Goal: Information Seeking & Learning: Learn about a topic

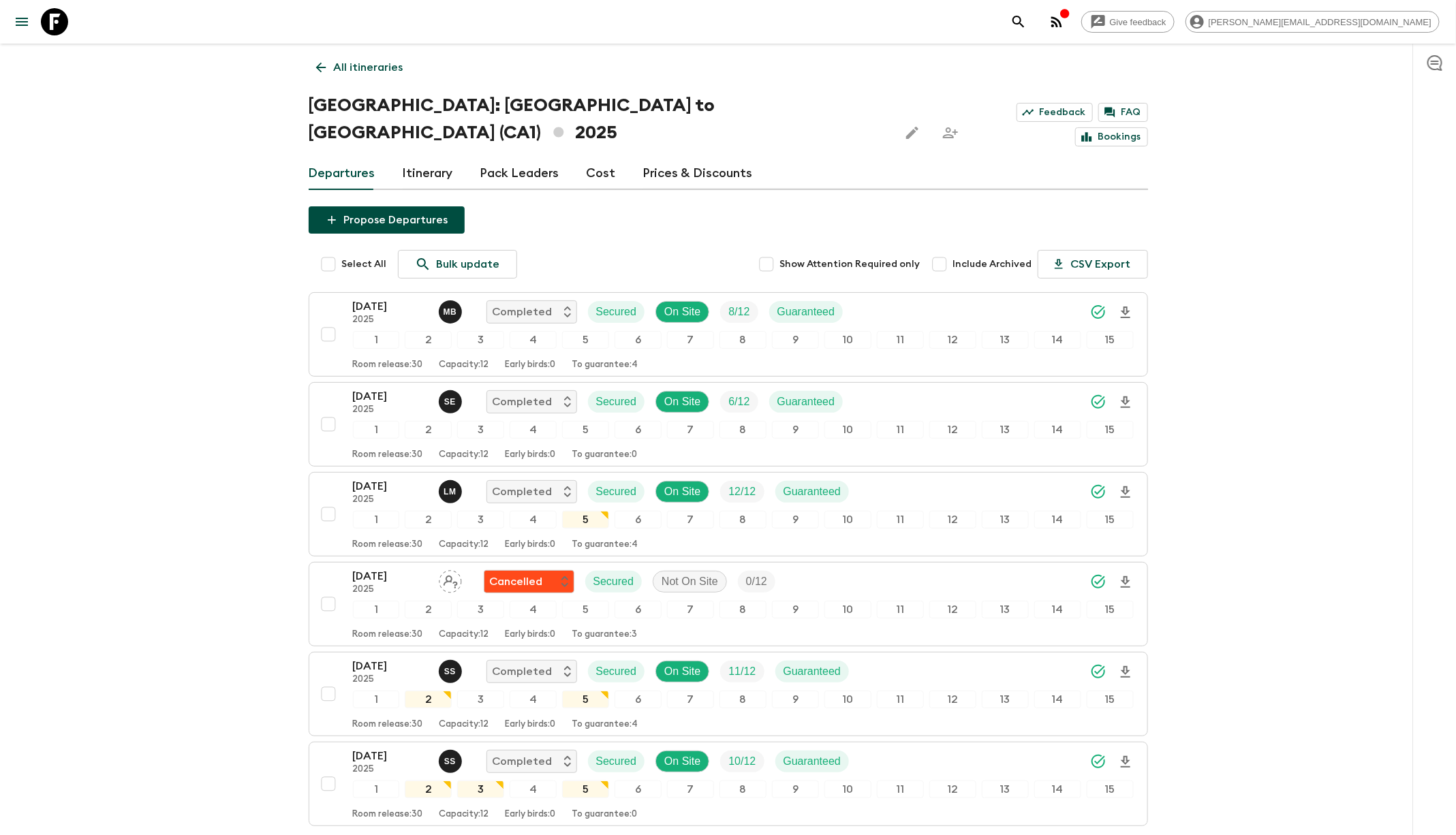
scroll to position [1, 0]
click at [68, 27] on link at bounding box center [54, 22] width 38 height 38
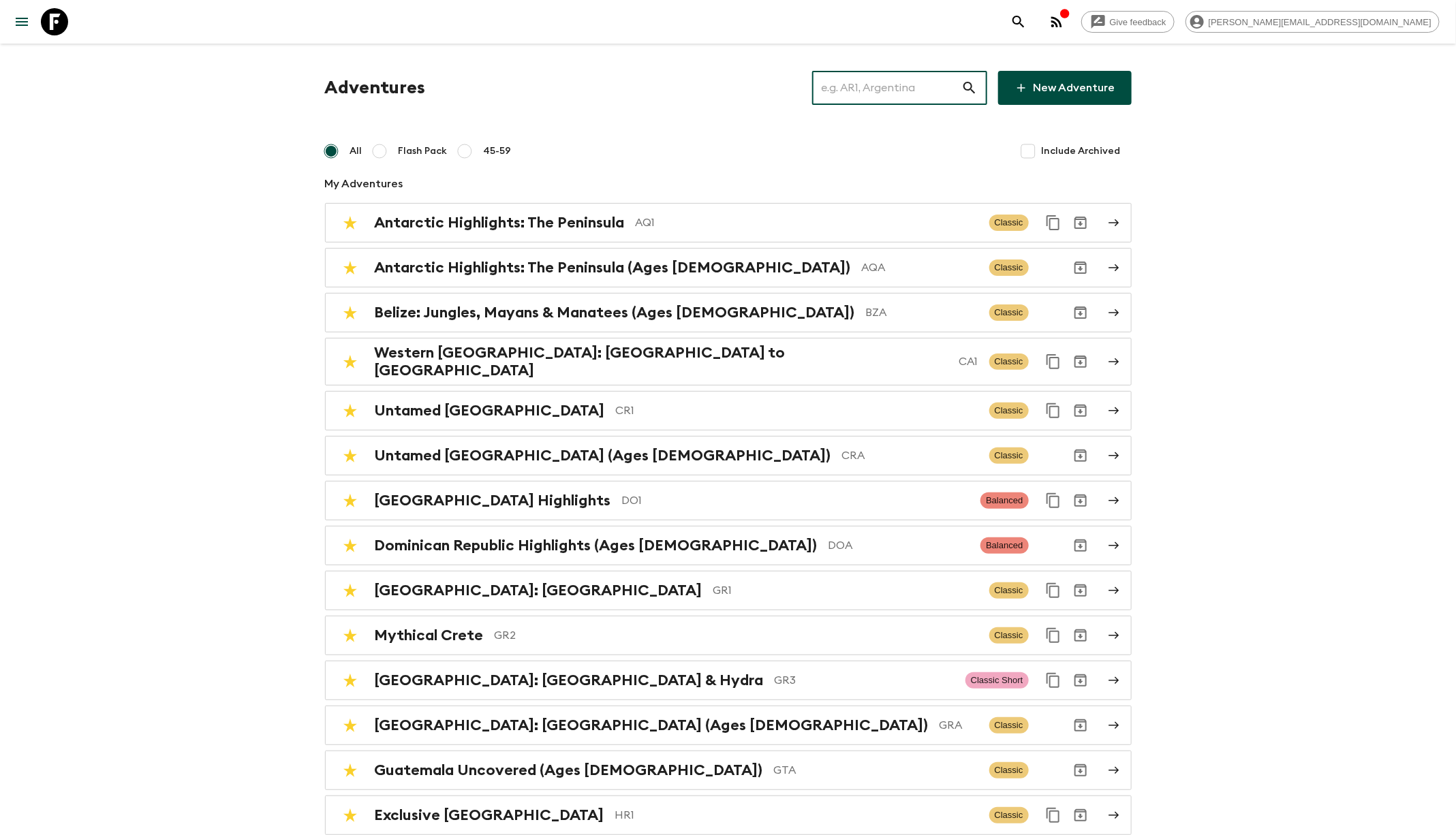
click at [874, 94] on input "text" at bounding box center [886, 87] width 149 height 38
type input "v"
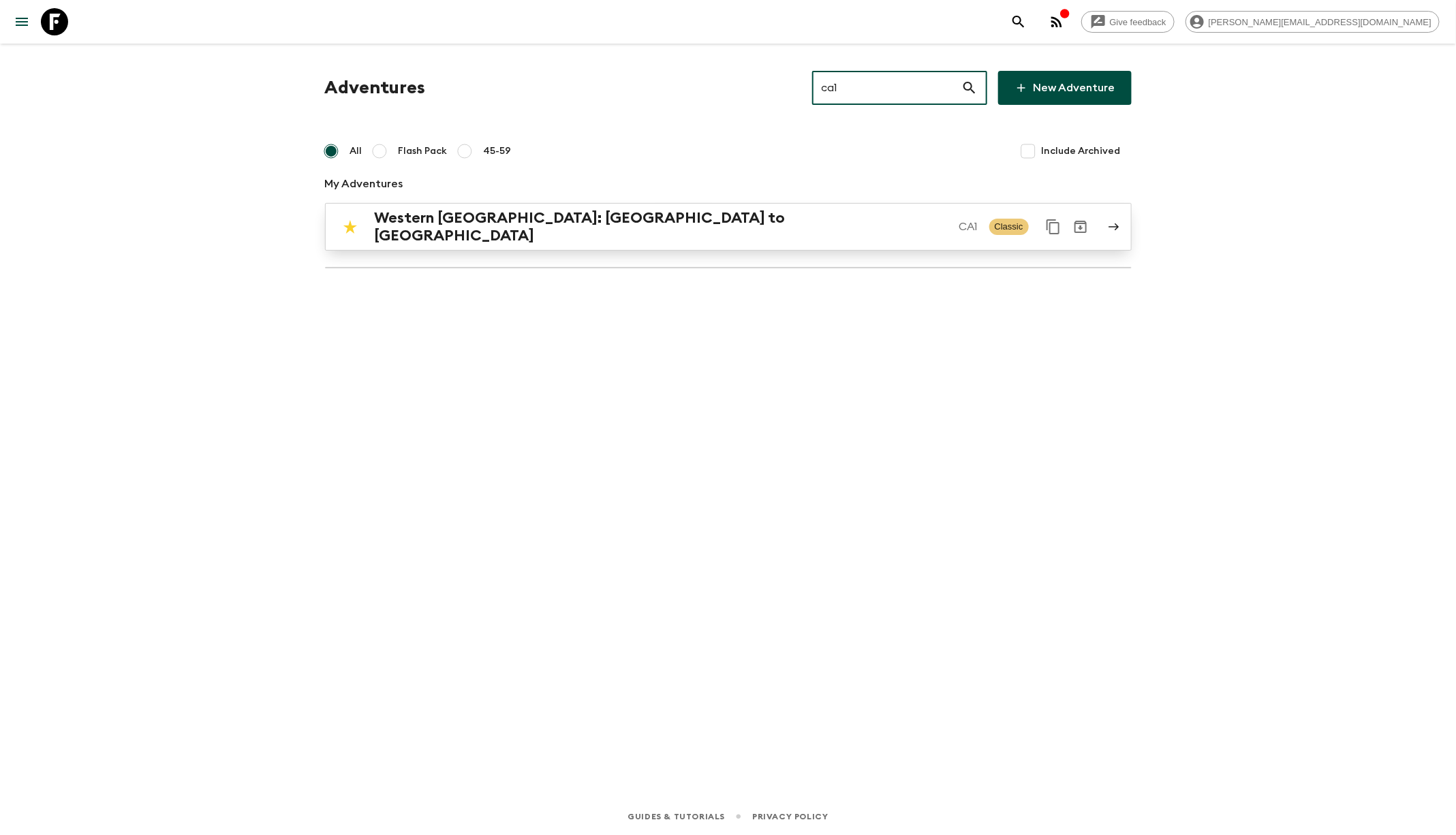
type input "ca1"
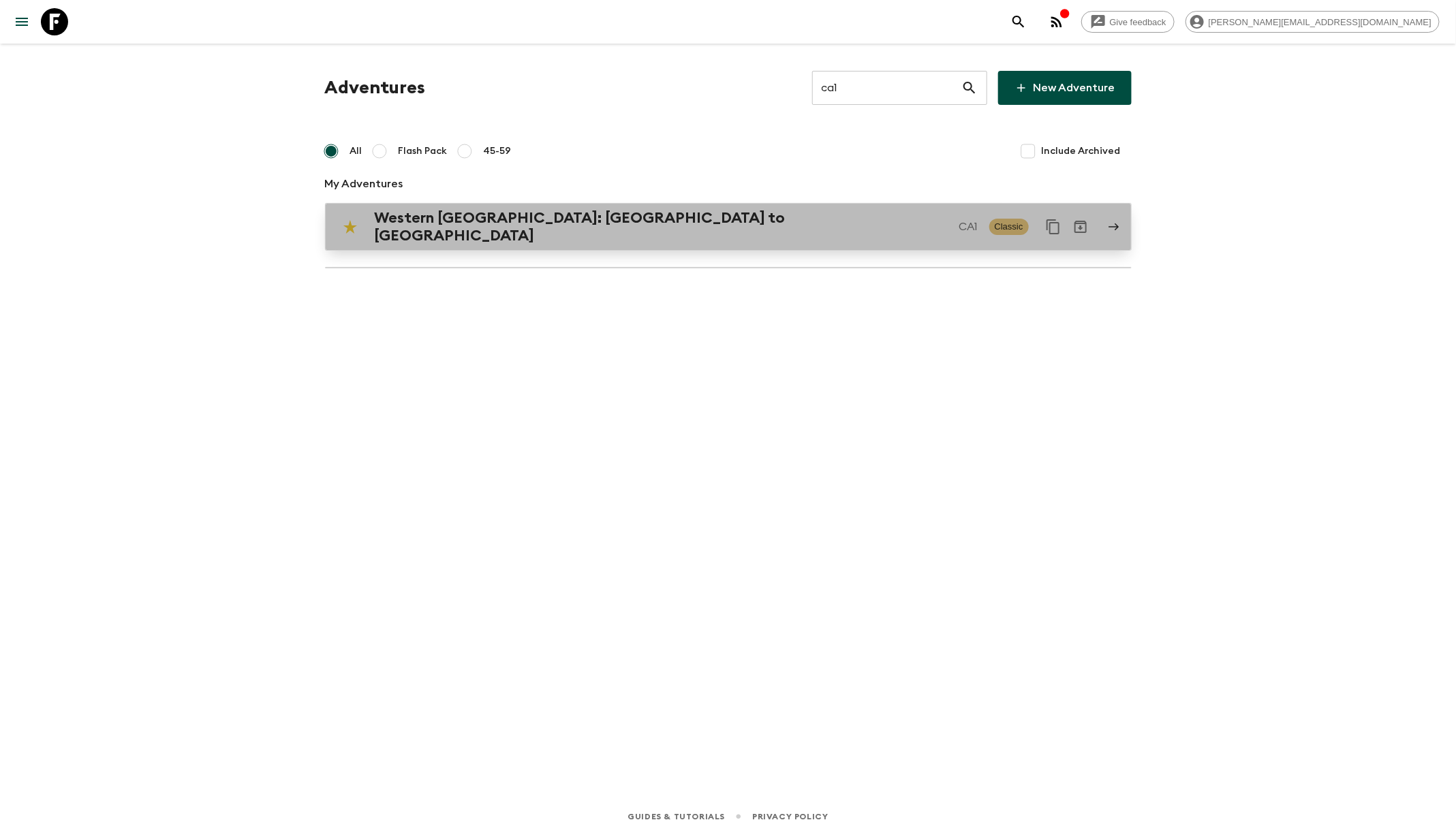
click at [959, 219] on p "CA1" at bounding box center [968, 227] width 19 height 17
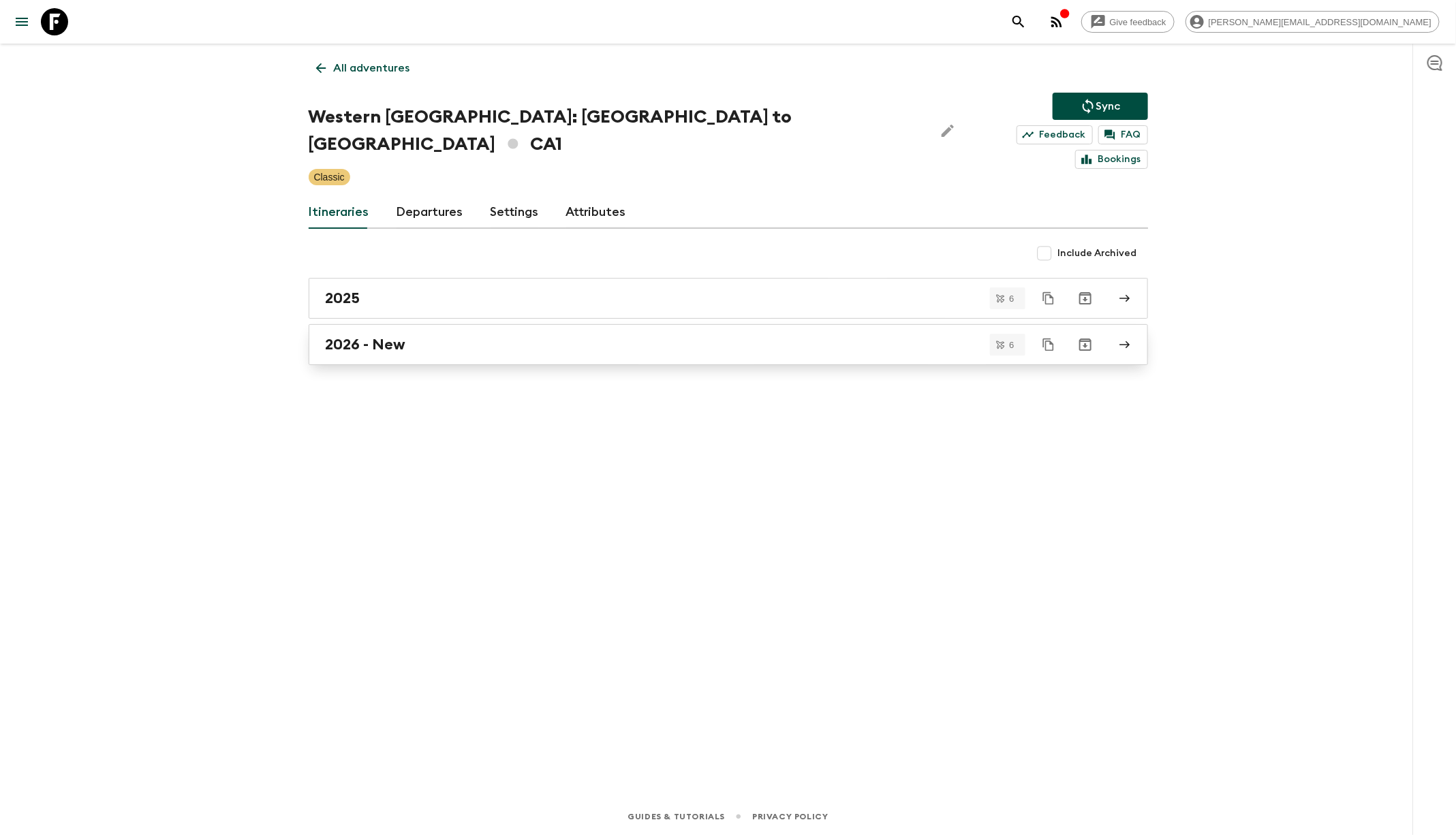
click at [604, 336] on div "2026 - New" at bounding box center [715, 344] width 779 height 17
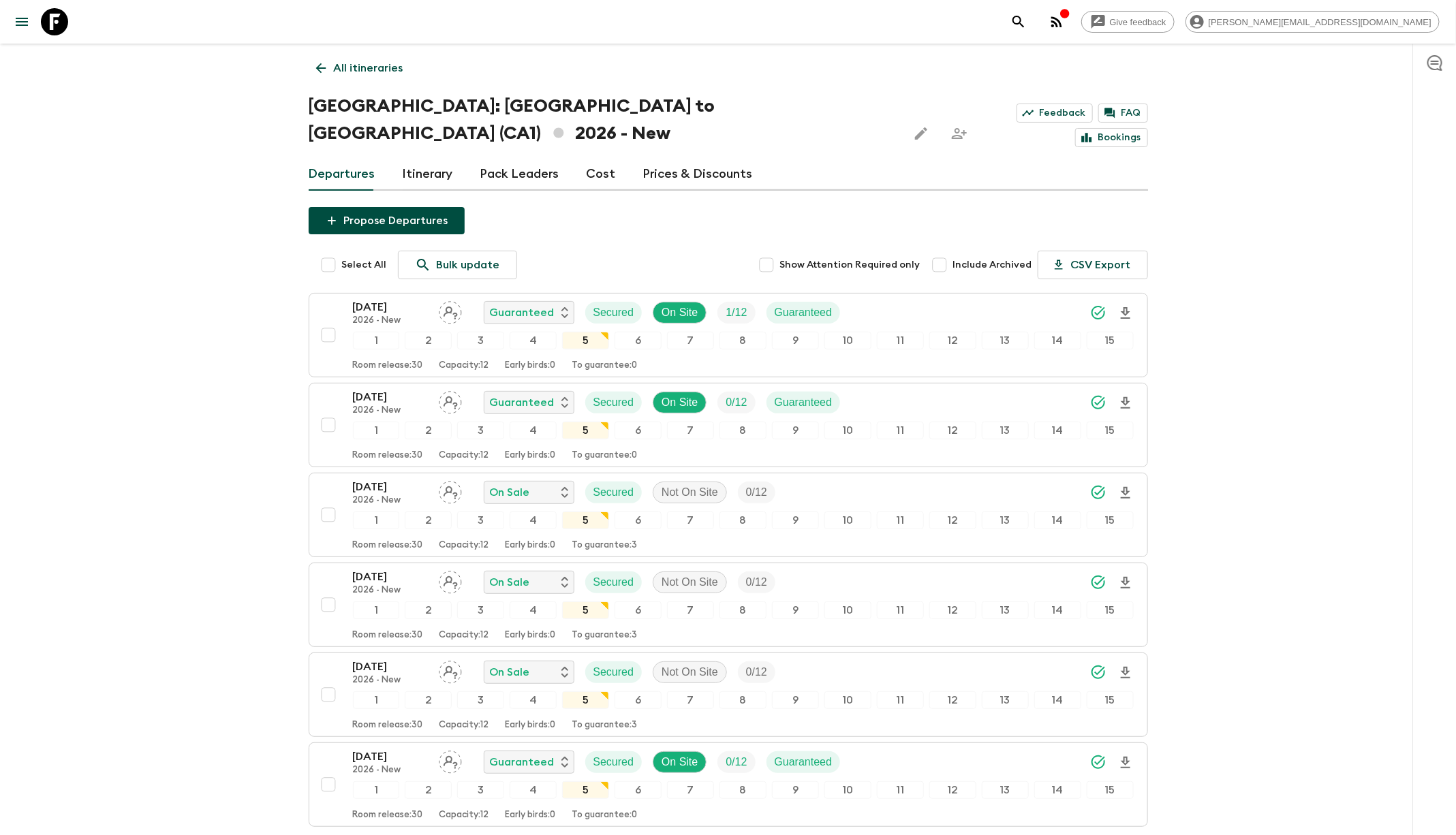
click at [1024, 23] on icon "search adventures" at bounding box center [1018, 21] width 11 height 11
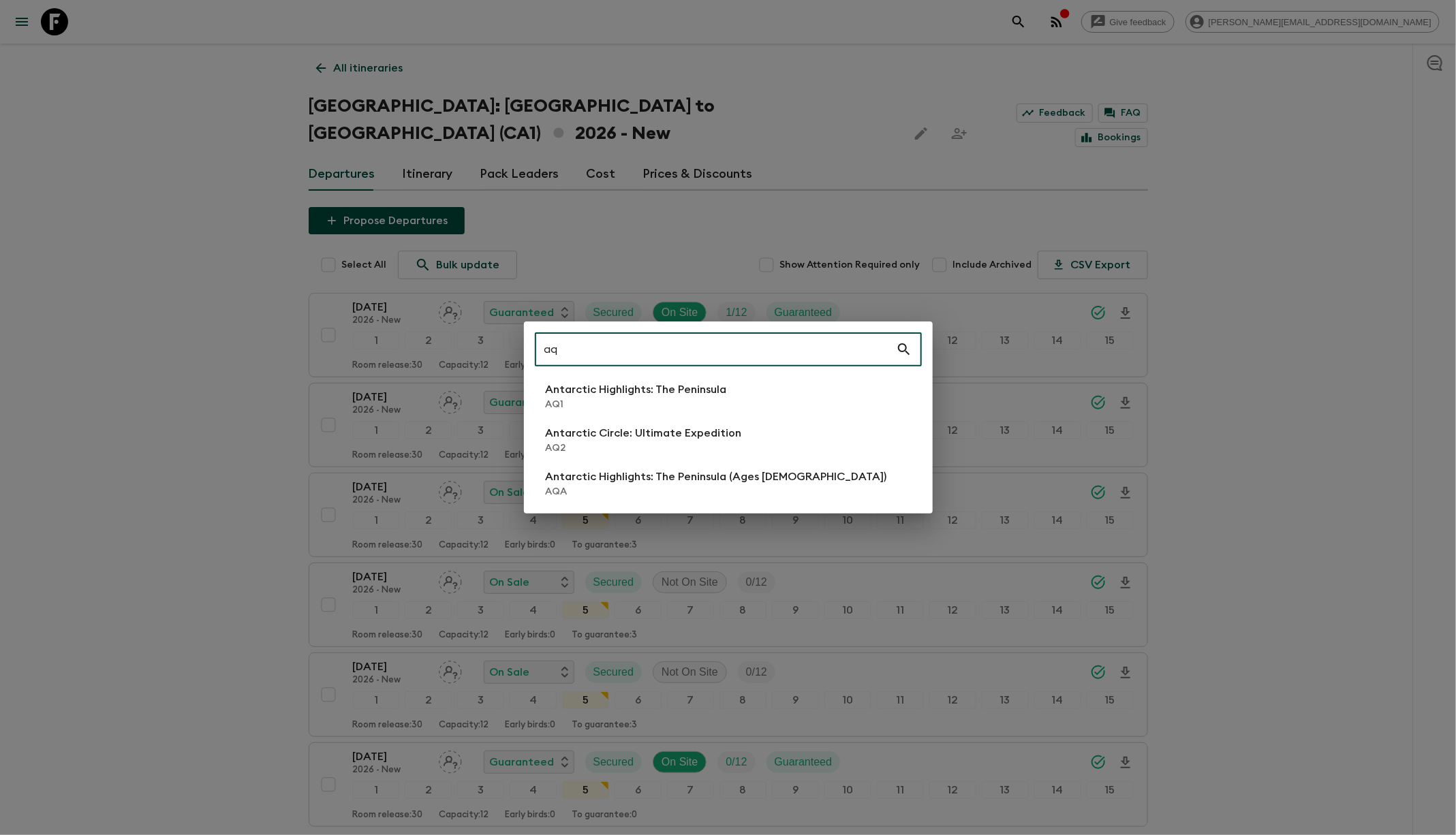
type input "aq"
click at [590, 410] on p "AQ1" at bounding box center [636, 404] width 181 height 14
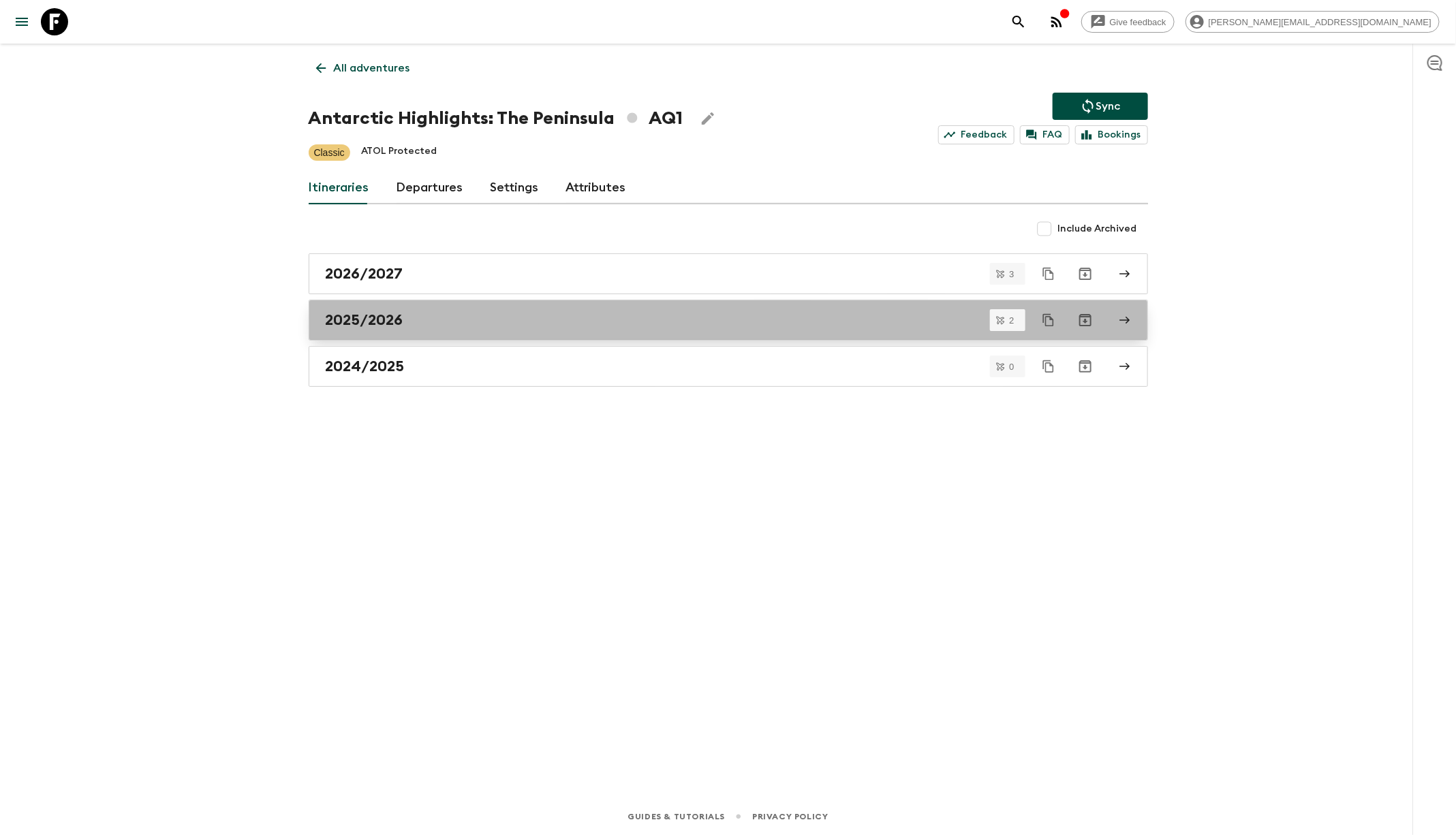
click at [418, 315] on div "2025/2026" at bounding box center [715, 320] width 779 height 17
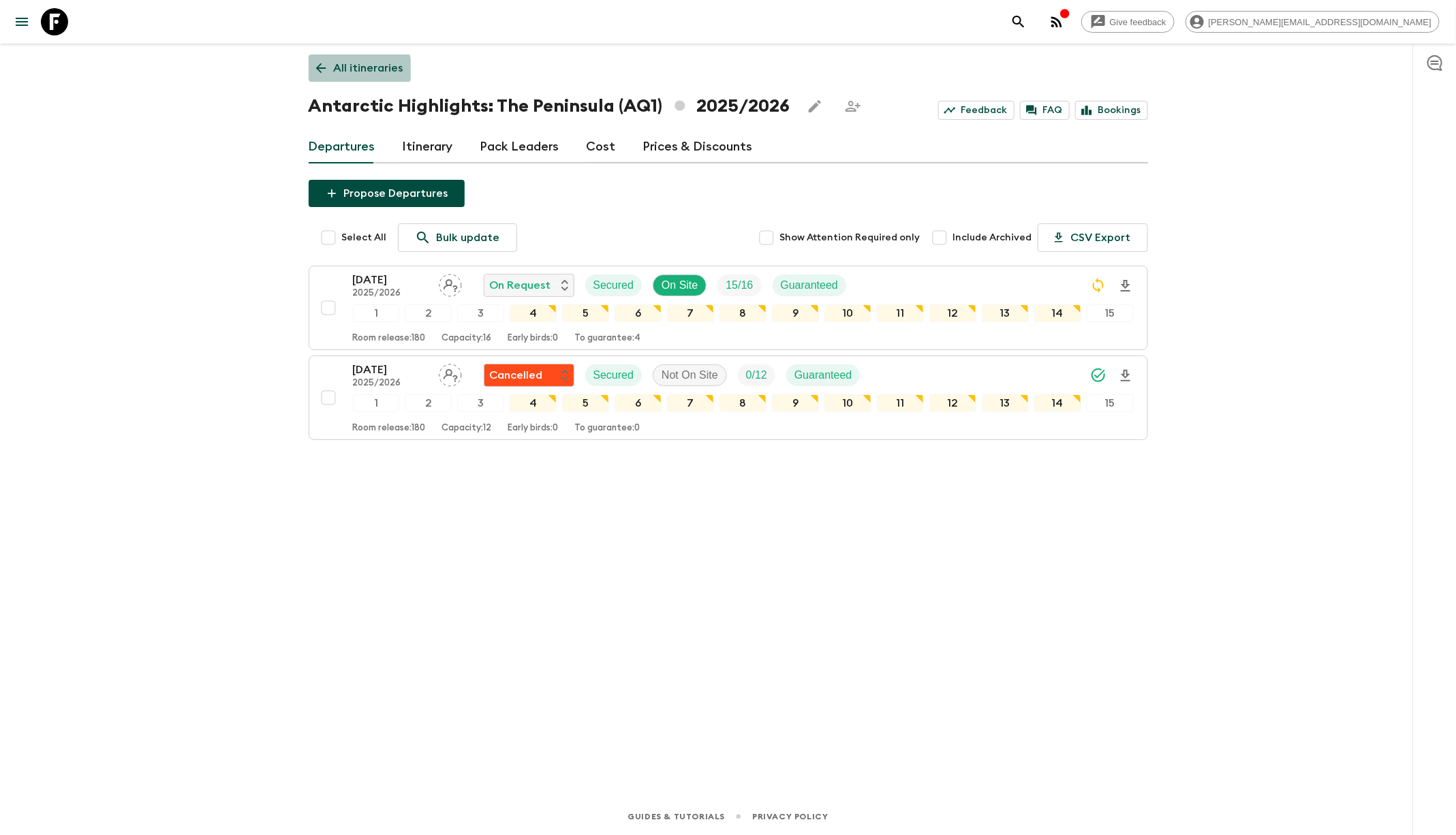
click at [323, 75] on icon at bounding box center [321, 68] width 15 height 15
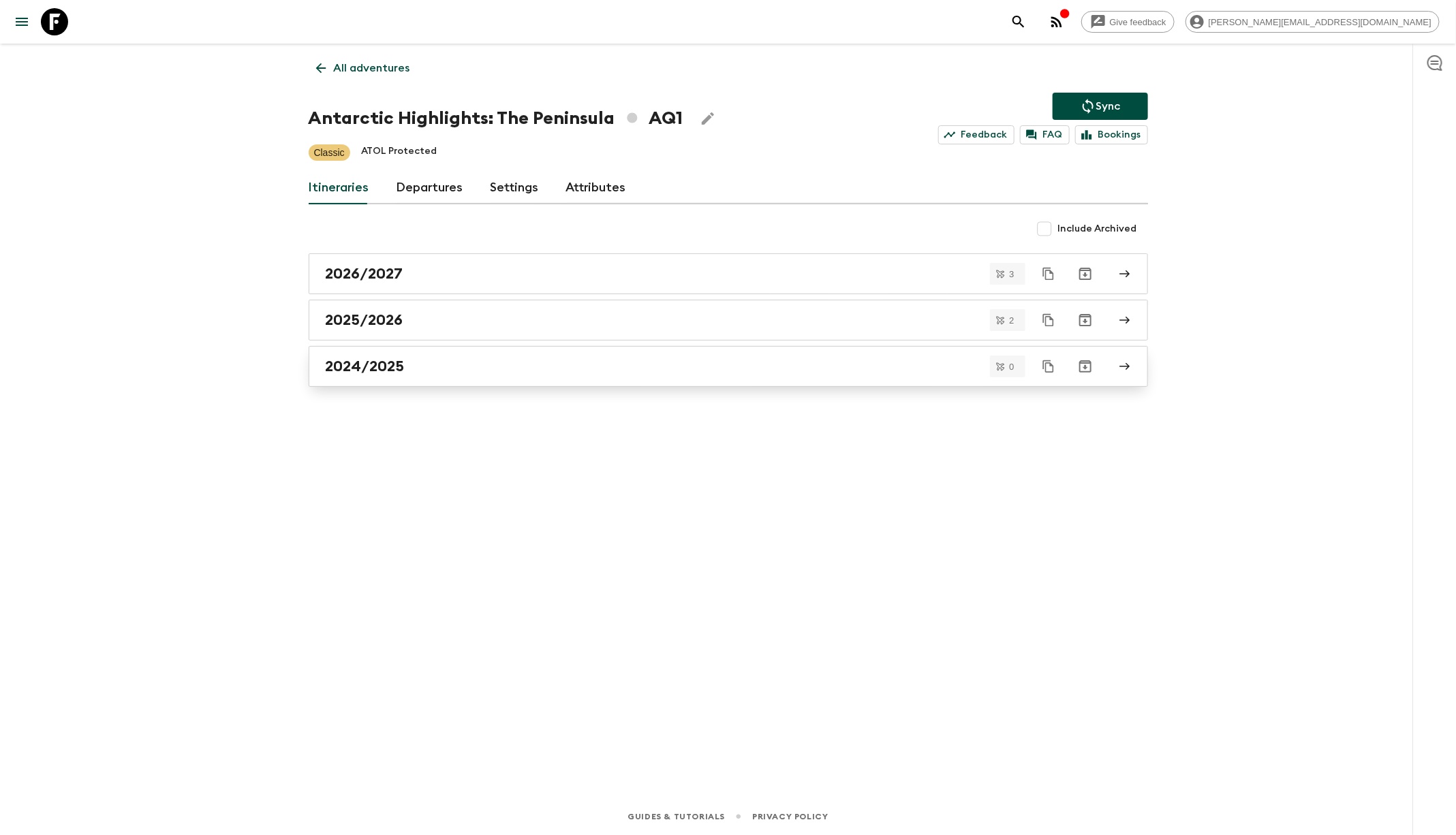
click at [445, 375] on link "2024/2025" at bounding box center [728, 367] width 839 height 41
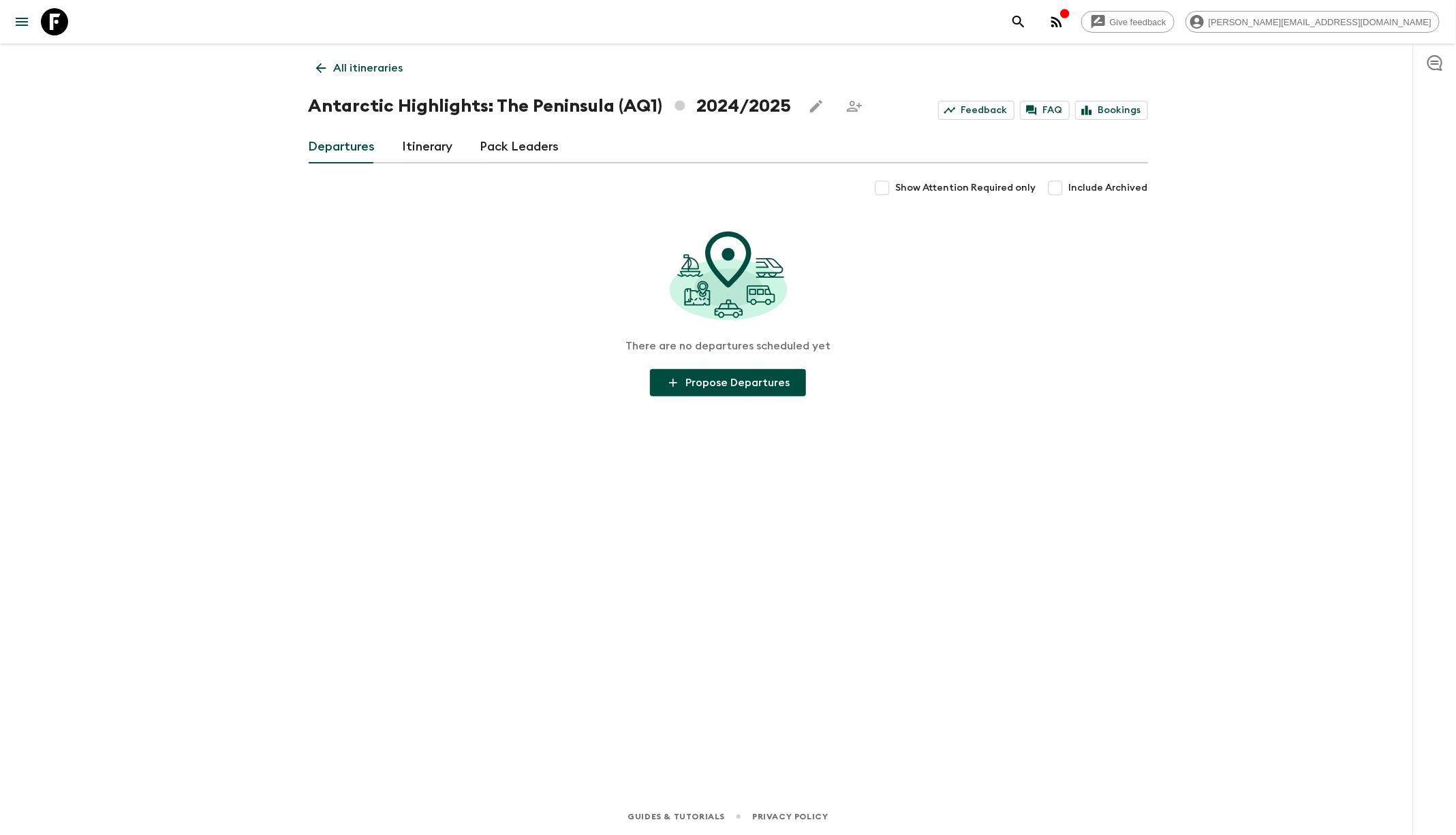
click at [1098, 183] on span "Include Archived" at bounding box center [1108, 188] width 79 height 14
click at [1069, 183] on input "Include Archived" at bounding box center [1055, 188] width 27 height 27
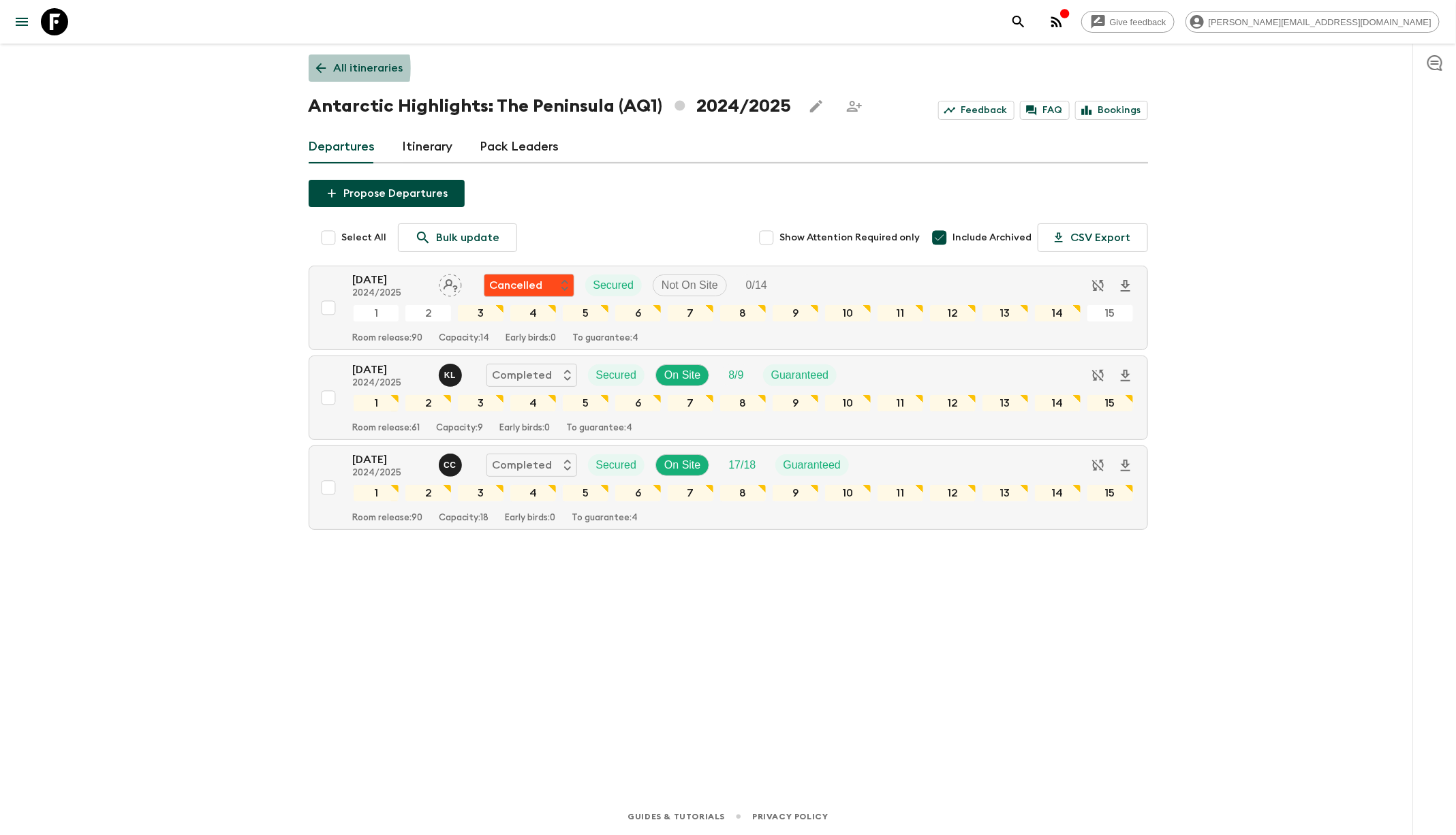
click at [326, 68] on icon at bounding box center [321, 68] width 15 height 15
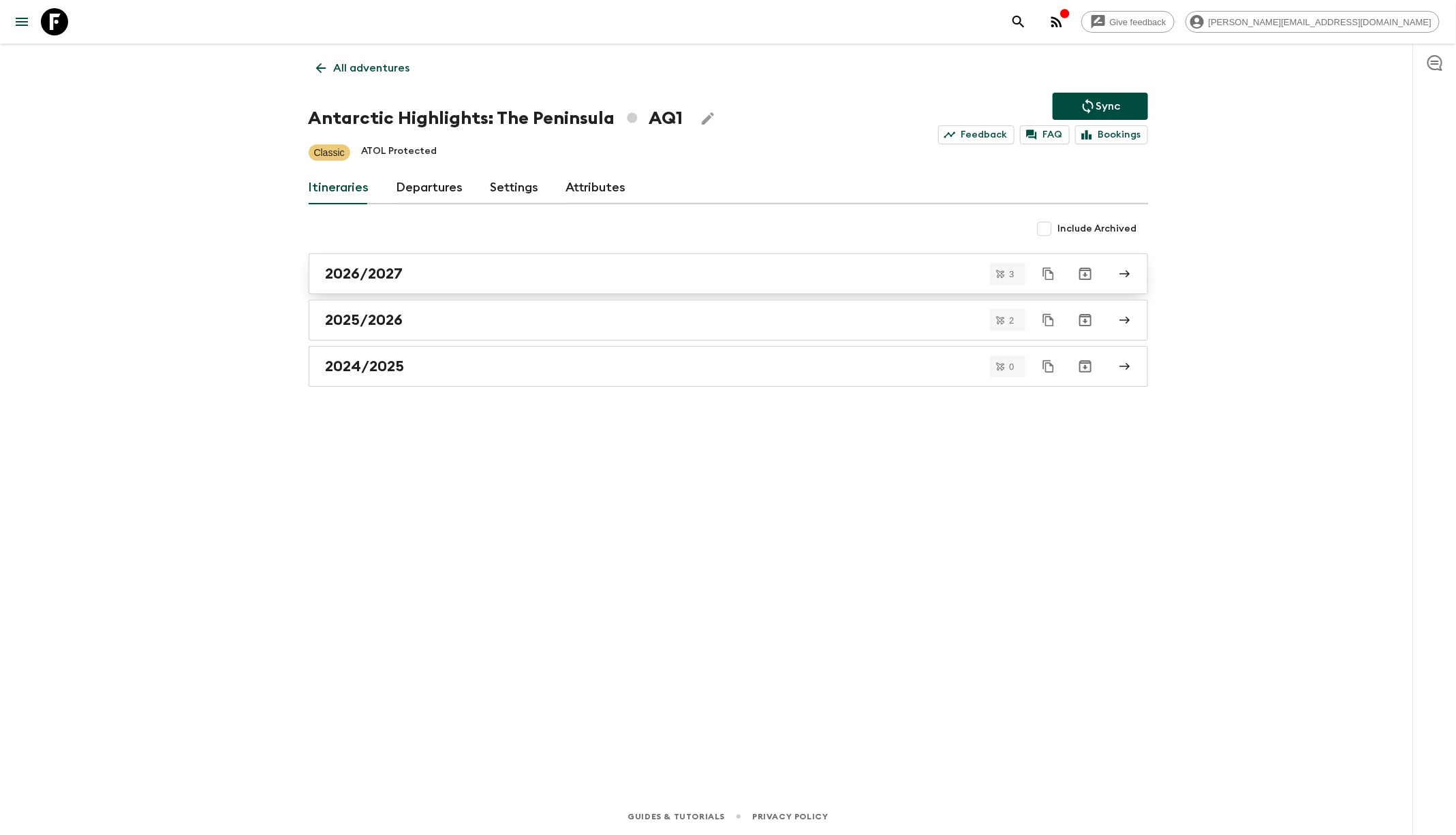
click at [447, 270] on div "2026/2027" at bounding box center [715, 273] width 779 height 17
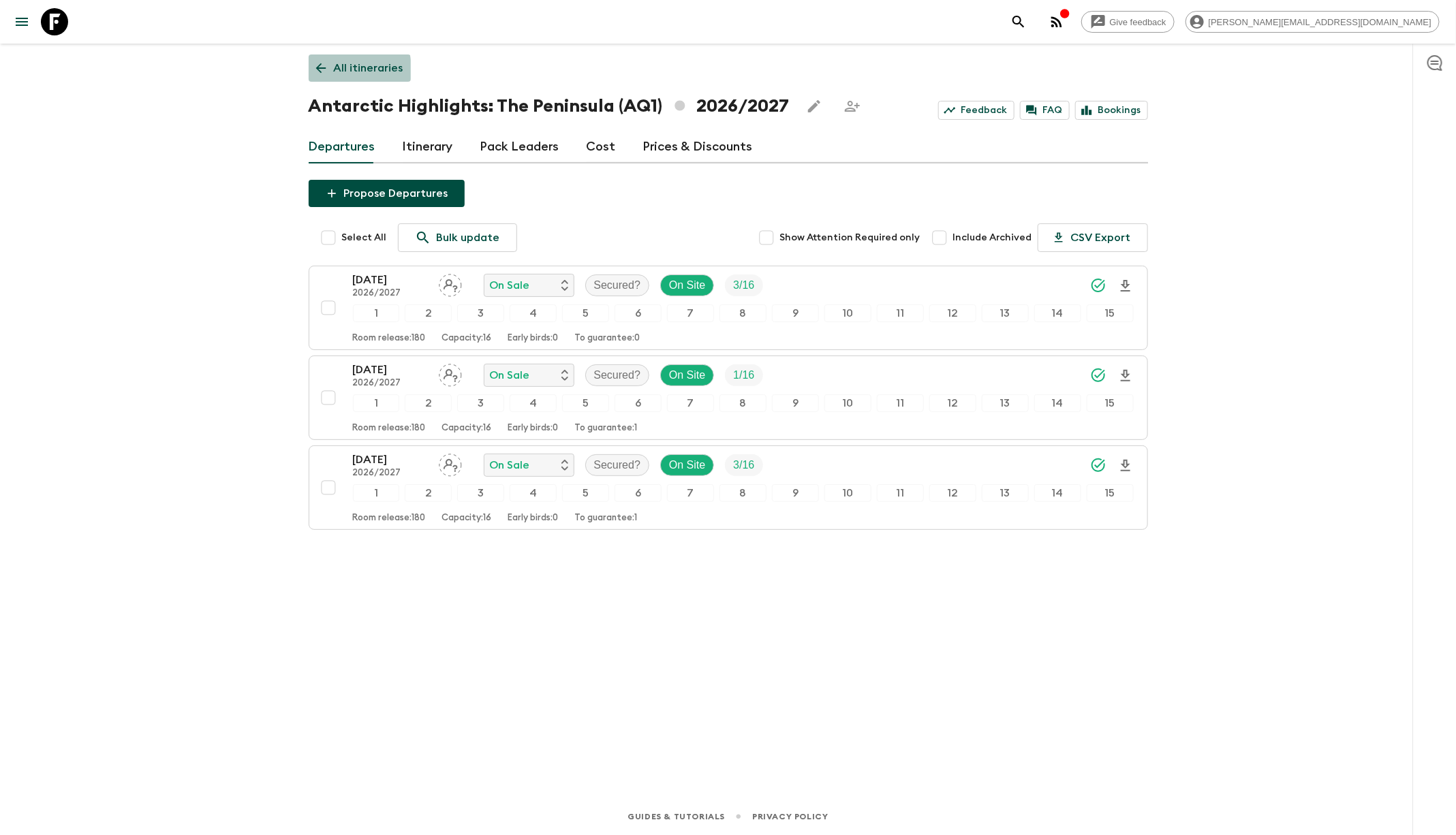
click at [320, 70] on icon at bounding box center [321, 68] width 15 height 15
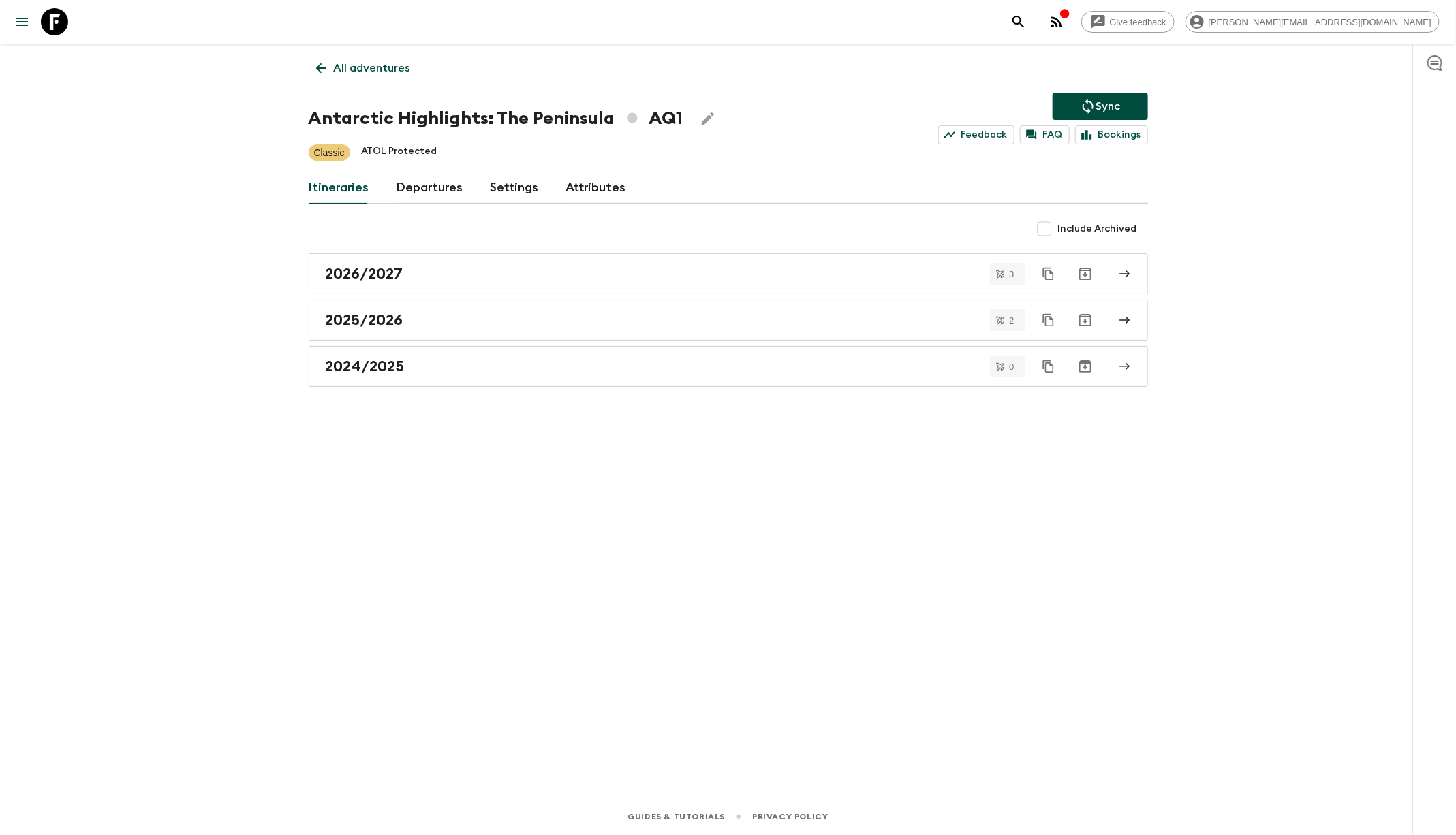
click at [1027, 29] on icon "search adventures" at bounding box center [1018, 22] width 17 height 17
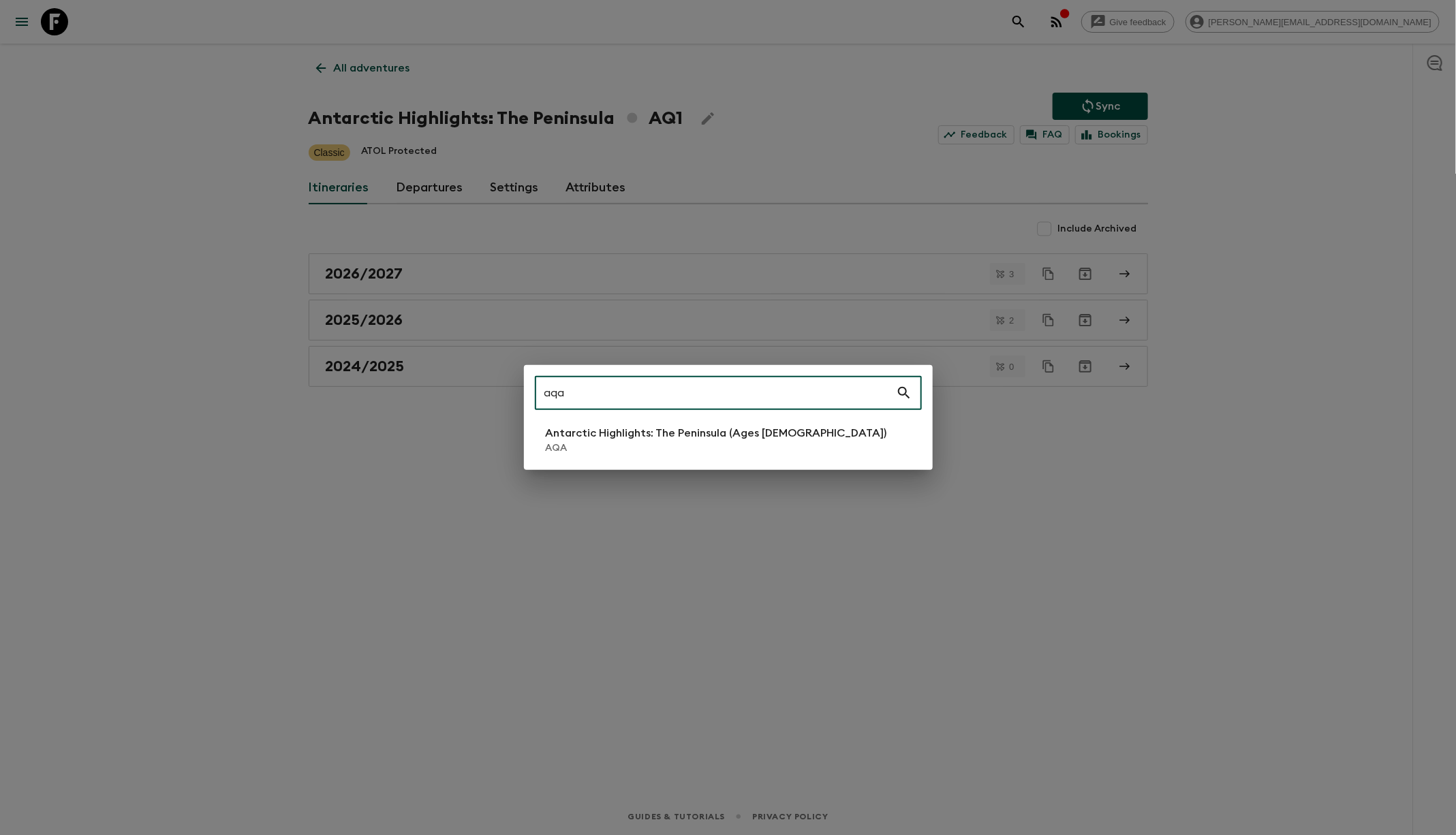
type input "aqa"
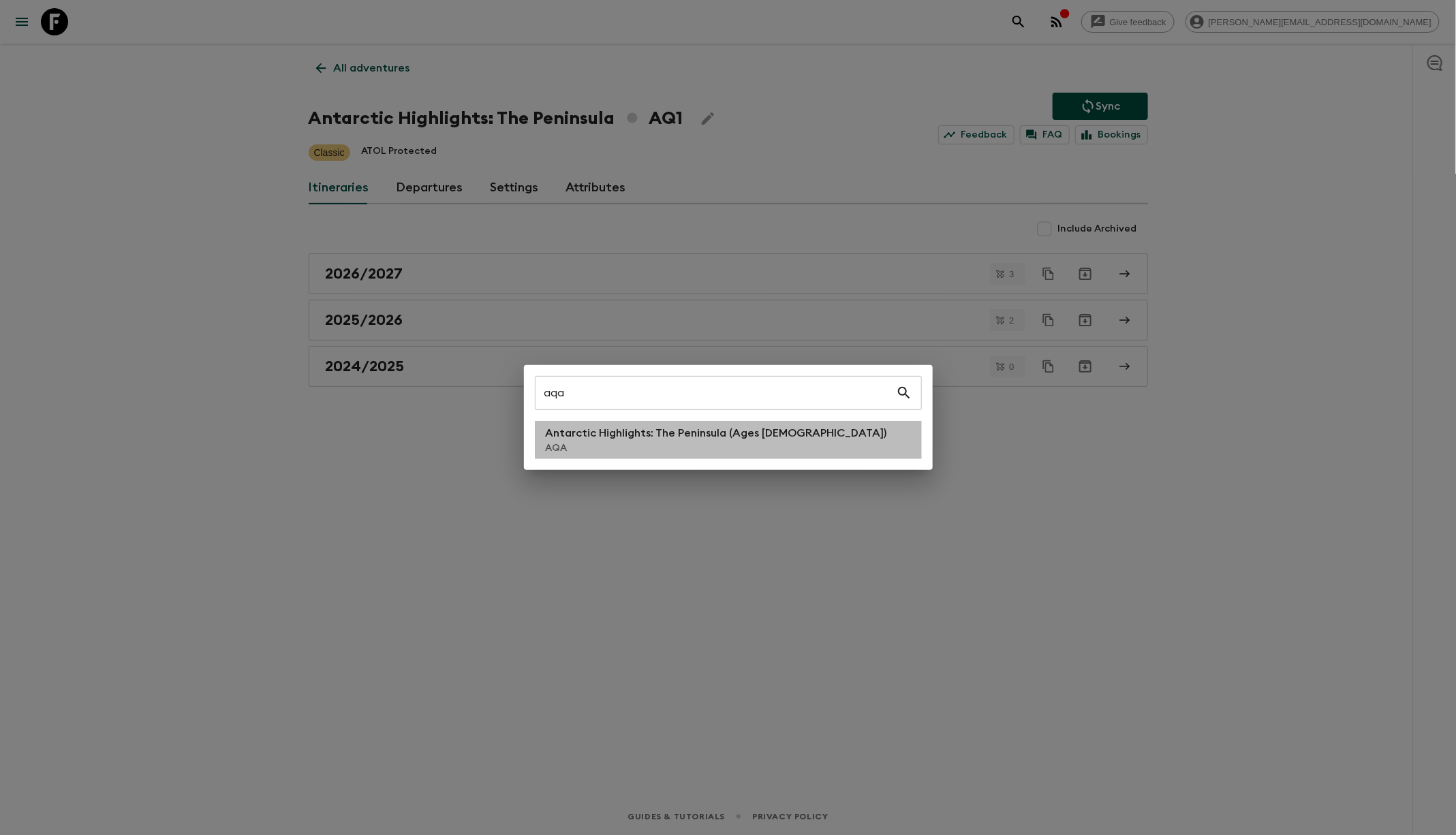
click at [749, 453] on p "AQA" at bounding box center [716, 448] width 341 height 14
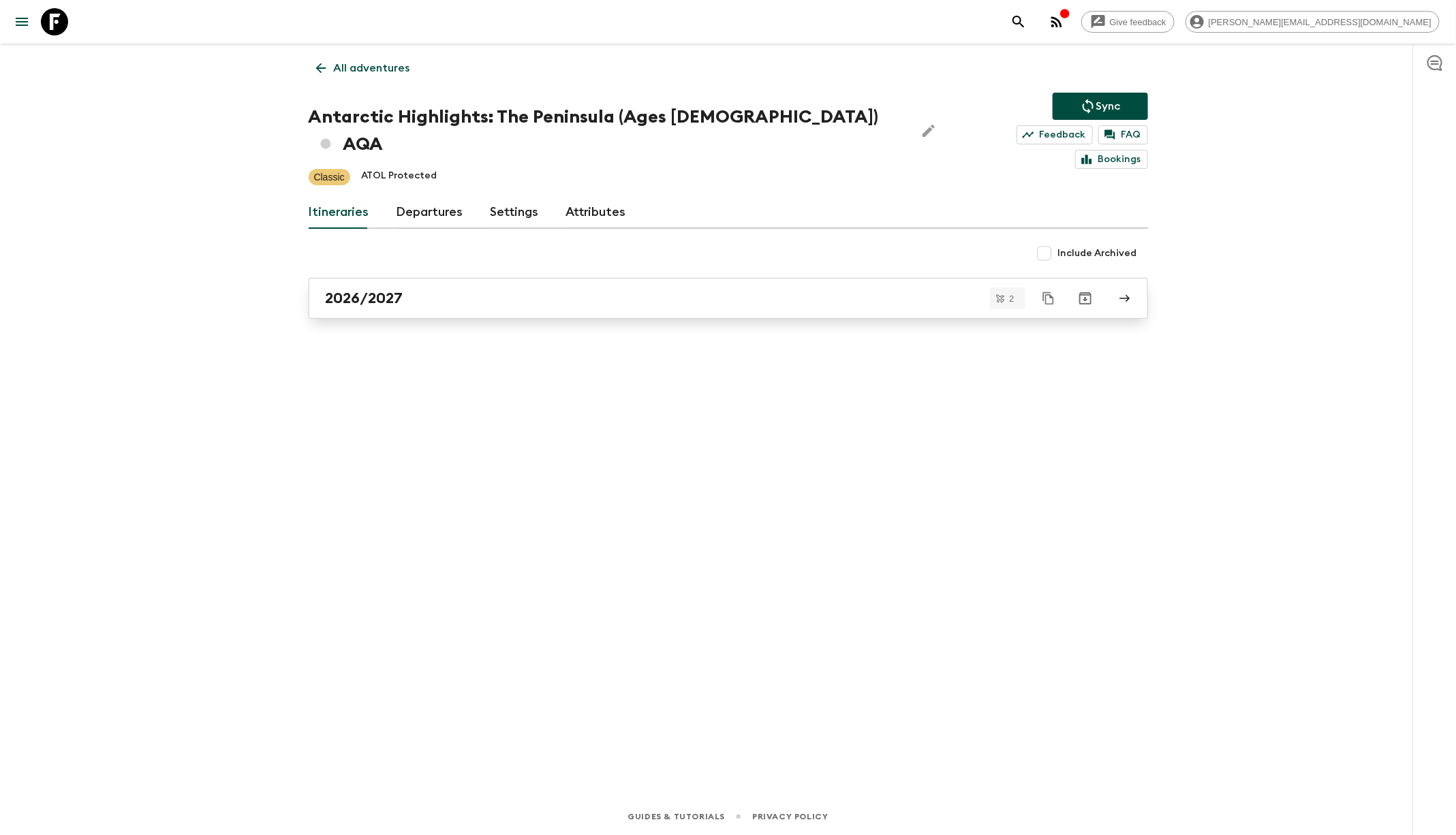
click at [622, 290] on div "2026/2027" at bounding box center [715, 298] width 779 height 17
